Goal: Complete application form

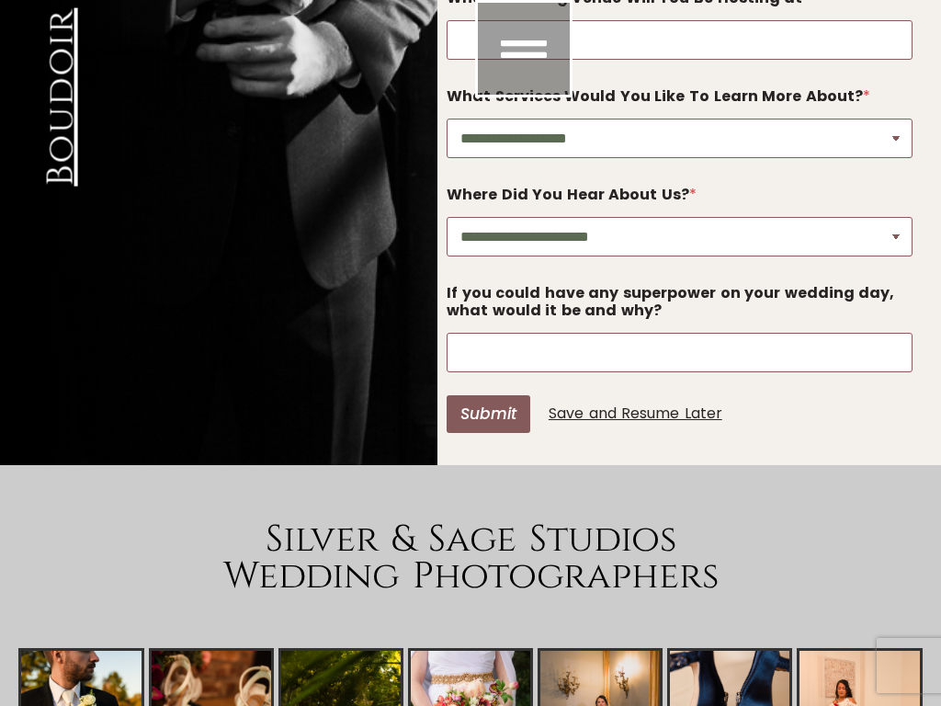
scroll to position [0, 700]
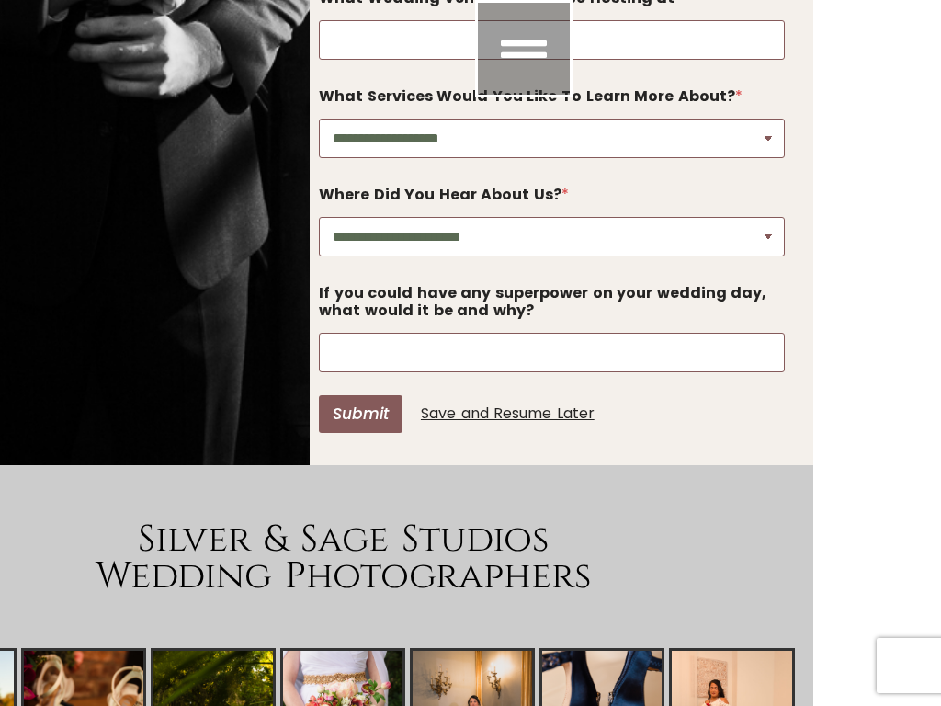
select select "**********"
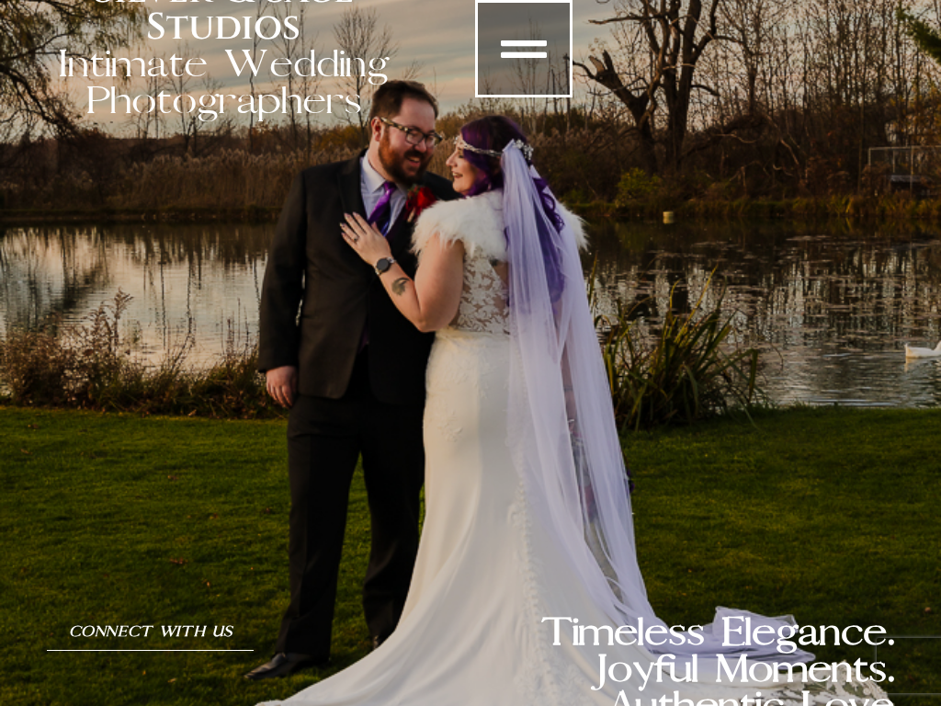
select select "**********"
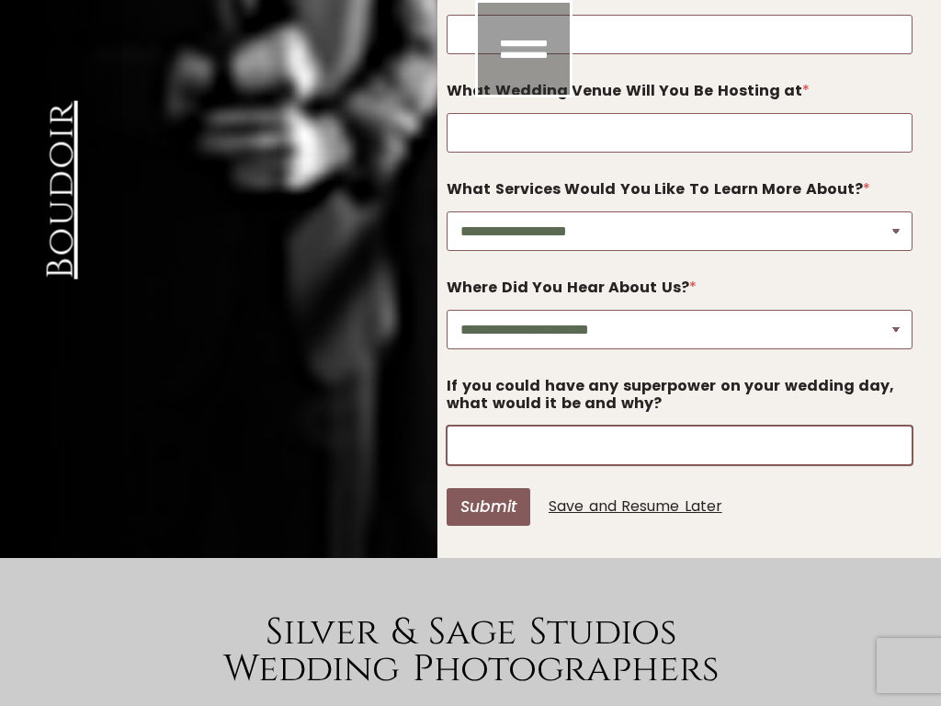
scroll to position [5248, 0]
